Goal: Feedback & Contribution: Leave review/rating

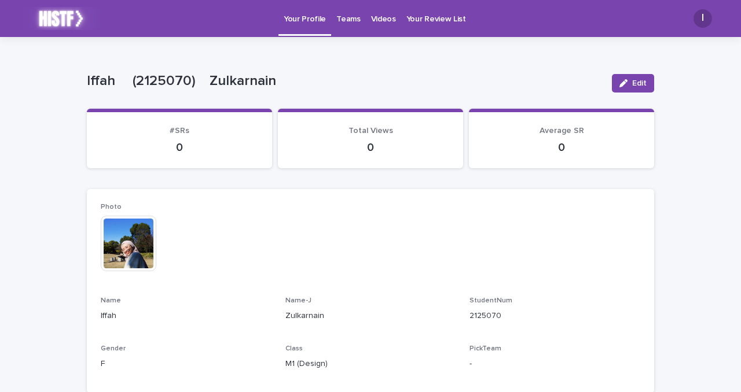
click at [385, 9] on p "Videos" at bounding box center [383, 12] width 25 height 24
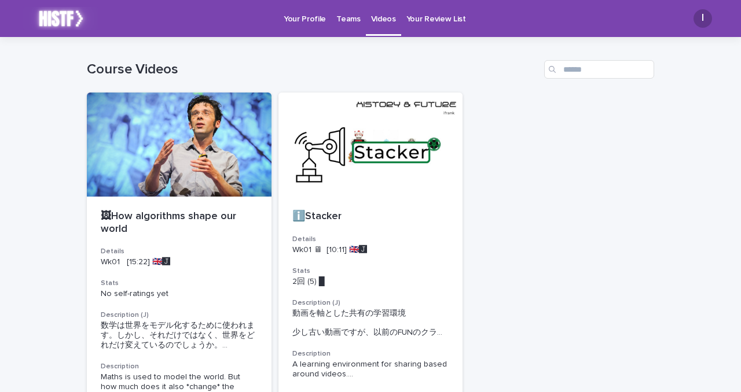
click at [336, 24] on p "Teams" at bounding box center [348, 12] width 24 height 24
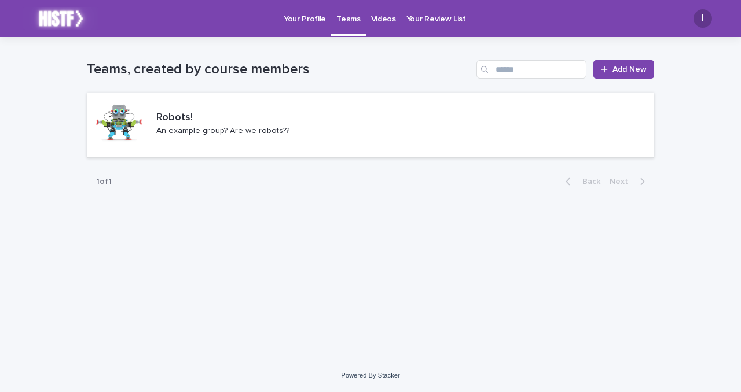
click at [371, 24] on link "Videos" at bounding box center [383, 18] width 35 height 36
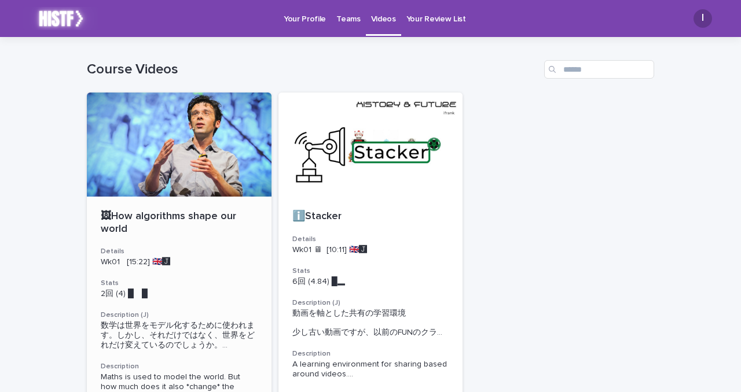
click at [184, 135] on div at bounding box center [179, 145] width 185 height 104
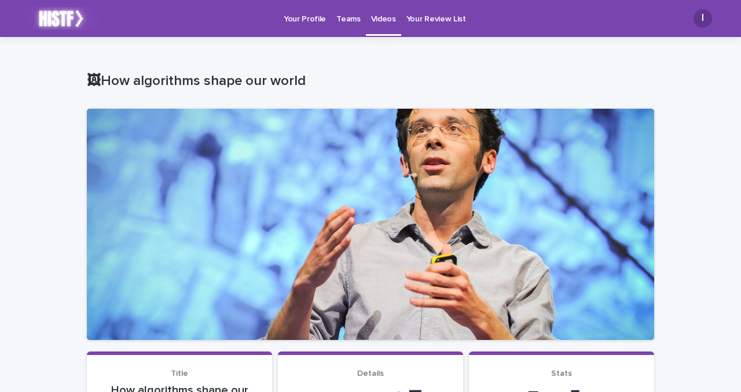
click at [341, 18] on p "Teams" at bounding box center [348, 12] width 24 height 24
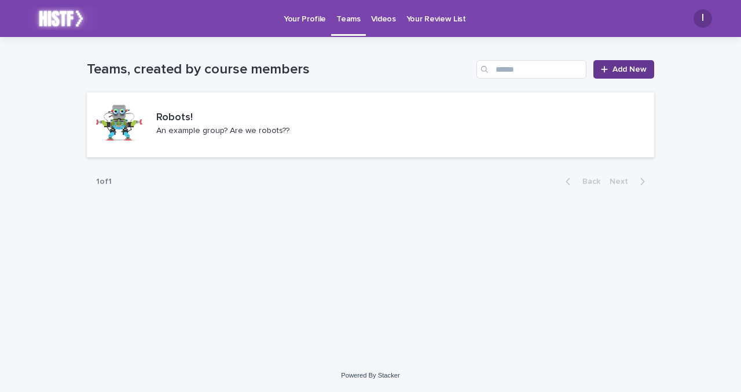
click at [632, 70] on span "Add New" at bounding box center [629, 69] width 34 height 8
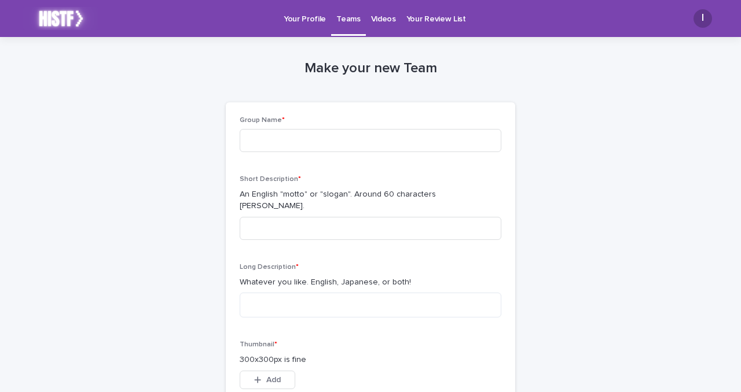
click at [315, 31] on link "Your Profile" at bounding box center [304, 18] width 53 height 36
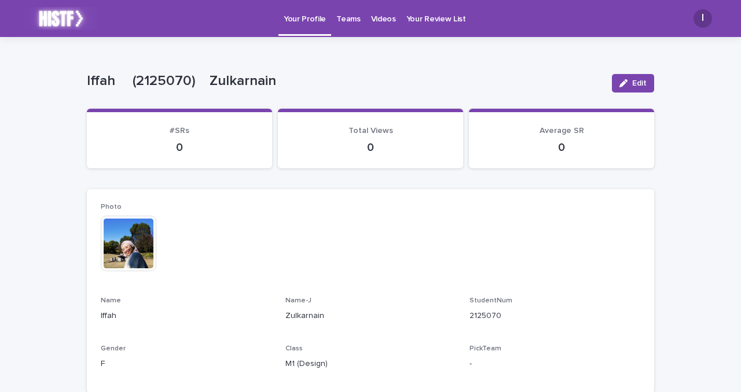
click at [705, 16] on div "I" at bounding box center [702, 18] width 19 height 19
click at [588, 197] on div "Photo This file cannot be opened Download File Name Iffah Name-[PERSON_NAME] St…" at bounding box center [370, 291] width 567 height 204
click at [387, 22] on div at bounding box center [370, 18] width 741 height 37
click at [387, 22] on p "Videos" at bounding box center [383, 12] width 25 height 24
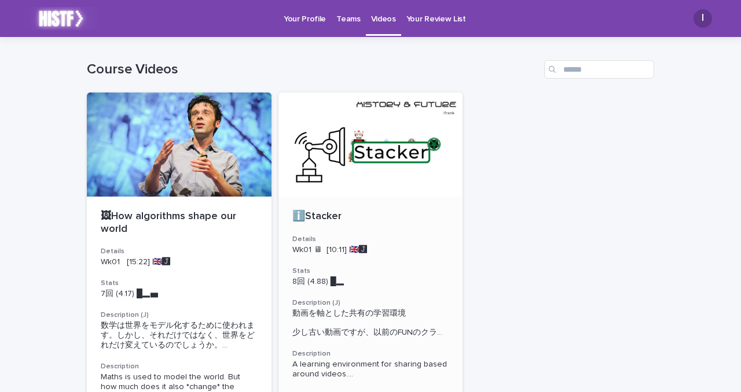
click at [319, 161] on div at bounding box center [370, 145] width 185 height 104
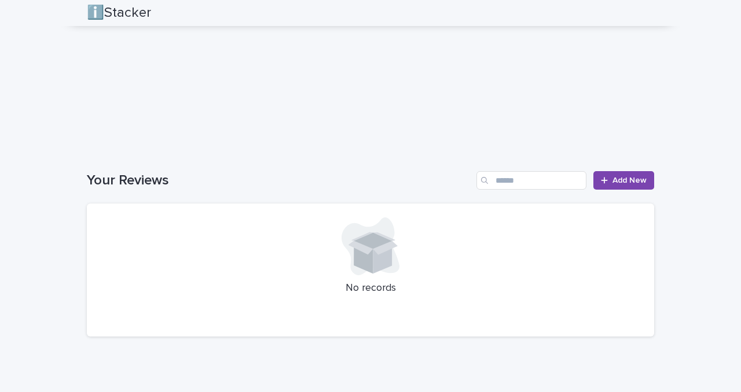
scroll to position [1175, 0]
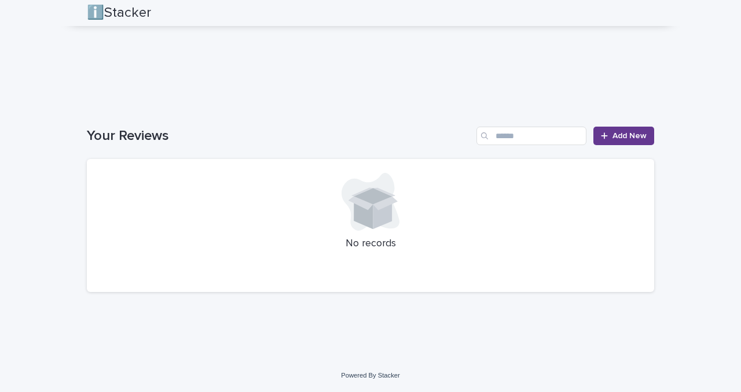
click at [626, 131] on link "Add New" at bounding box center [623, 136] width 61 height 19
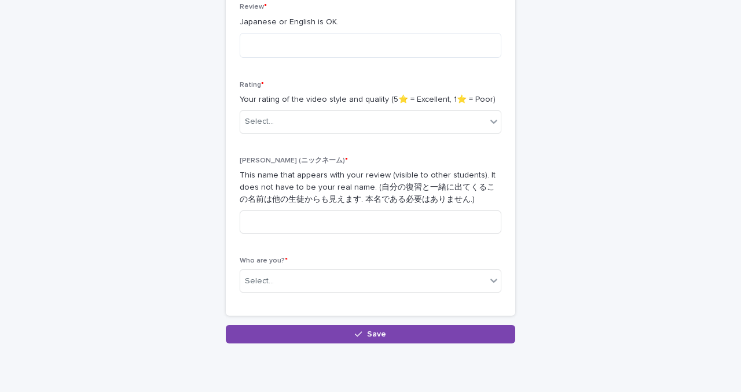
scroll to position [312, 0]
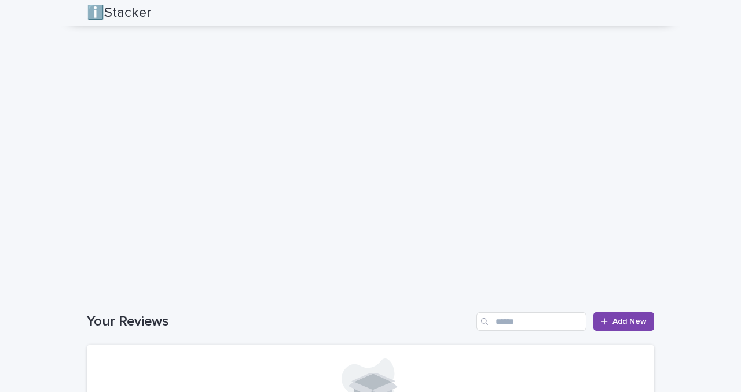
scroll to position [915, 0]
